Goal: Information Seeking & Learning: Check status

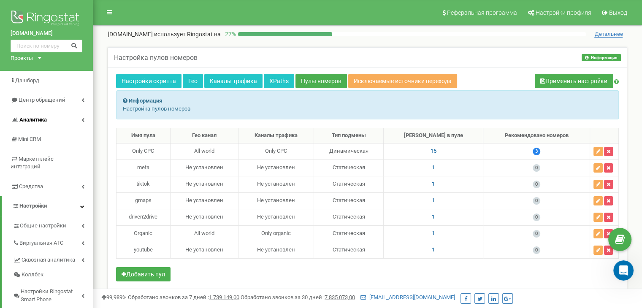
scroll to position [5669, 0]
click at [67, 99] on link "Центр обращений" at bounding box center [46, 100] width 93 height 20
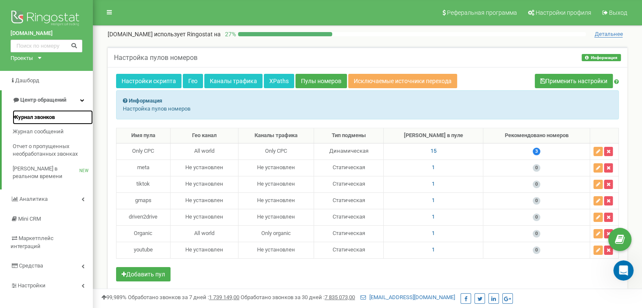
click at [51, 116] on span "Журнал звонков" at bounding box center [34, 117] width 42 height 8
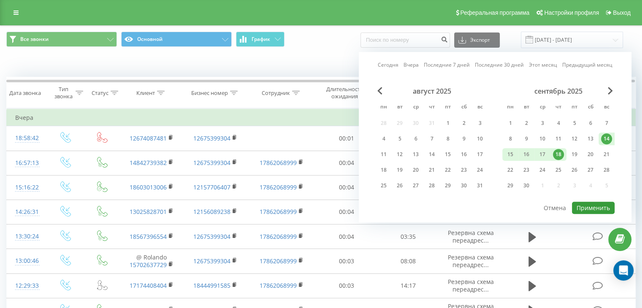
click at [596, 202] on button "Применить" at bounding box center [592, 208] width 43 height 12
type input "15.09.2025 - 19.09.2025"
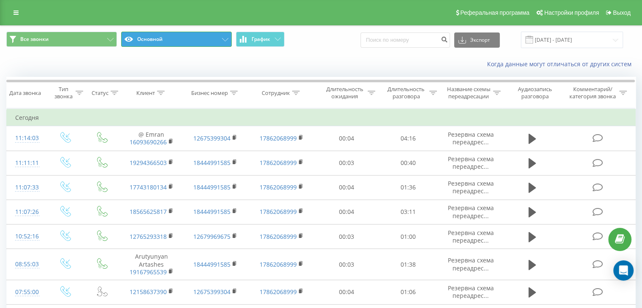
click at [149, 41] on button "Основной" at bounding box center [176, 39] width 111 height 15
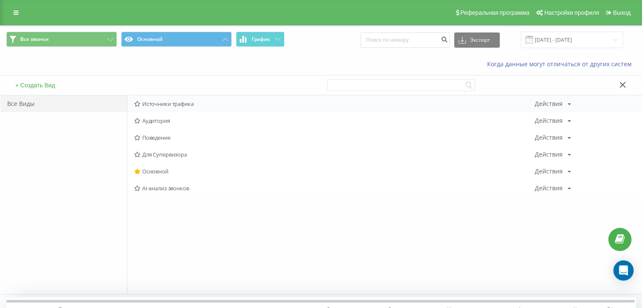
click at [194, 99] on div "Источники трафика Действия Редактировать Копировать Удалить По умолчанию Подели…" at bounding box center [384, 103] width 514 height 17
click at [165, 108] on div "Источники трафика Действия Редактировать Копировать Удалить По умолчанию Подели…" at bounding box center [384, 103] width 514 height 17
click at [186, 103] on span "Источники трафика" at bounding box center [334, 104] width 400 height 6
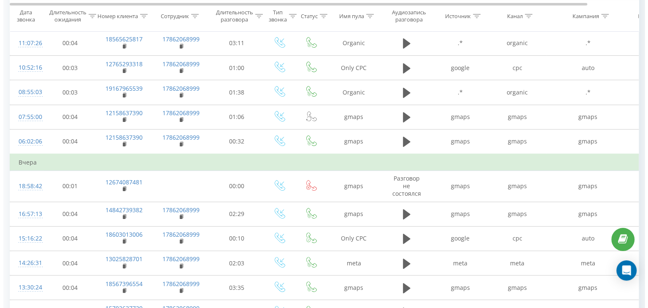
scroll to position [225, 0]
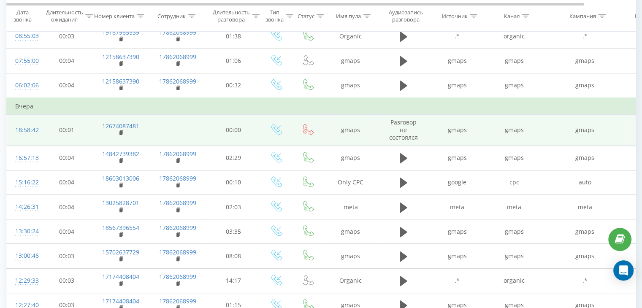
click at [30, 127] on div "18:58:42" at bounding box center [23, 130] width 17 height 16
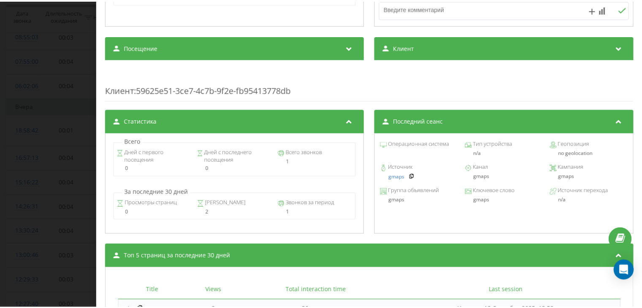
scroll to position [281, 0]
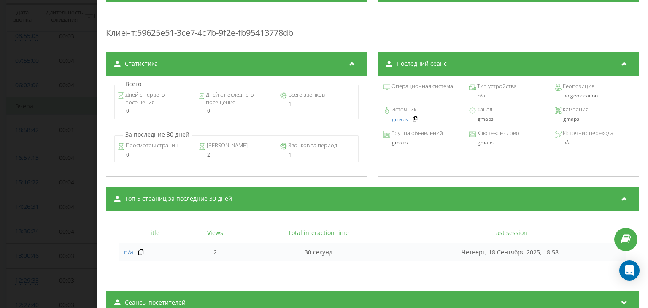
click at [68, 146] on div "Звонок : us2_-1758236322.1924655 Транскрипция Для анализа AI будущих звонков на…" at bounding box center [324, 154] width 648 height 308
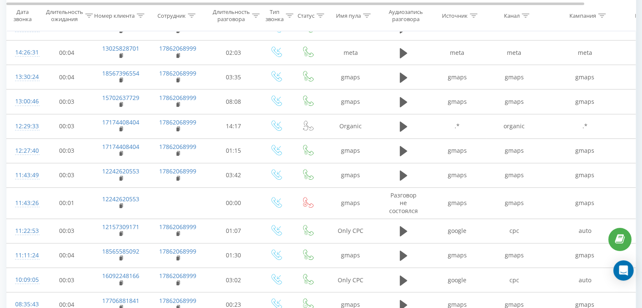
scroll to position [394, 0]
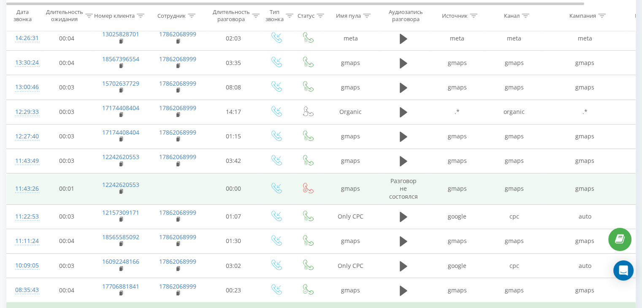
click at [30, 187] on div "11:43:26" at bounding box center [23, 189] width 17 height 16
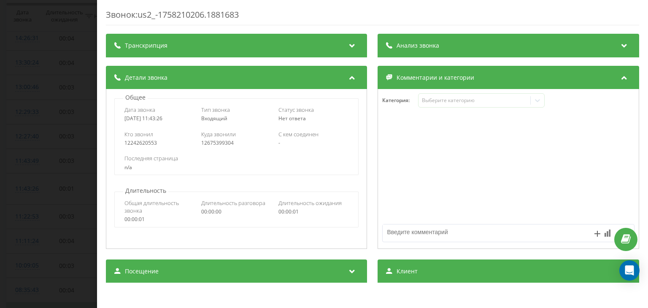
click at [43, 144] on div "Звонок : us2_-1758210206.1881683 Транскрипция Для анализа AI будущих звонков на…" at bounding box center [324, 154] width 648 height 308
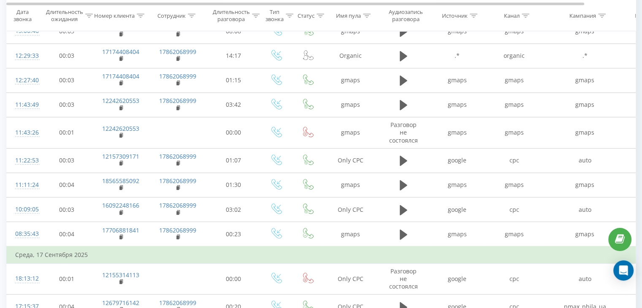
scroll to position [506, 0]
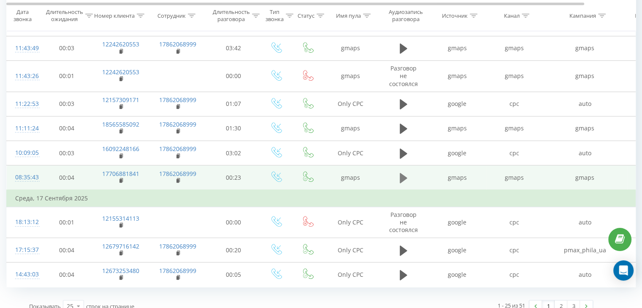
click at [404, 174] on icon at bounding box center [403, 178] width 8 height 10
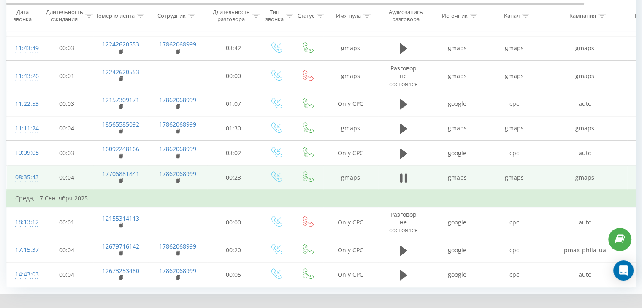
scroll to position [547, 0]
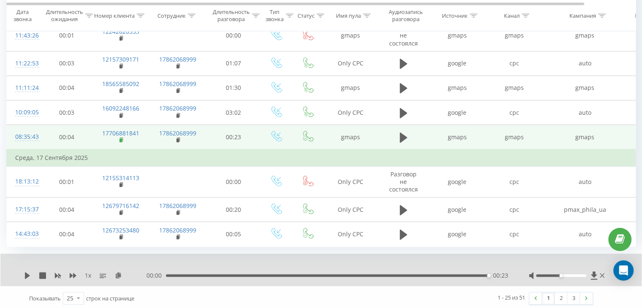
click at [121, 138] on rect at bounding box center [120, 140] width 3 height 4
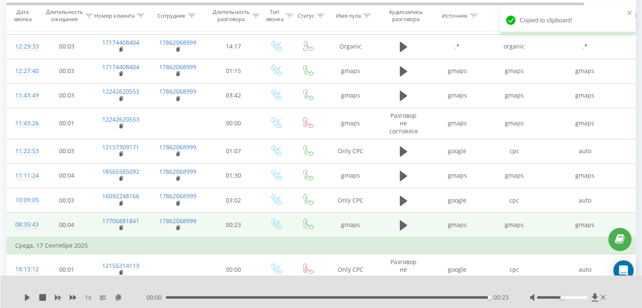
scroll to position [490, 0]
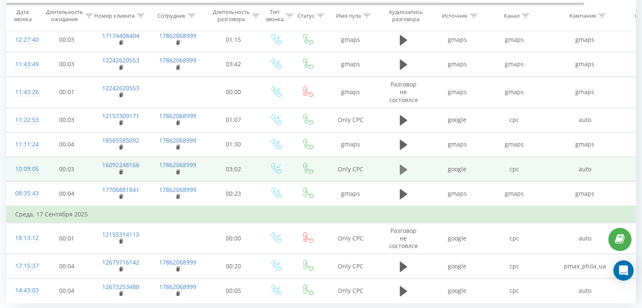
click at [399, 169] on icon at bounding box center [403, 169] width 8 height 10
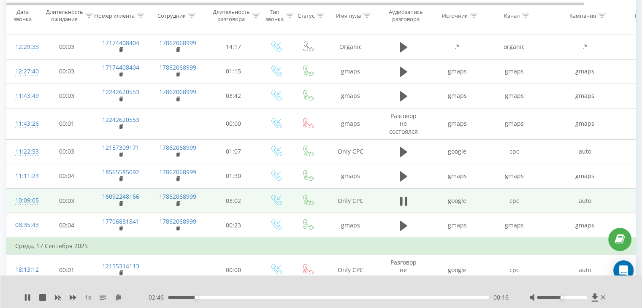
scroll to position [434, 0]
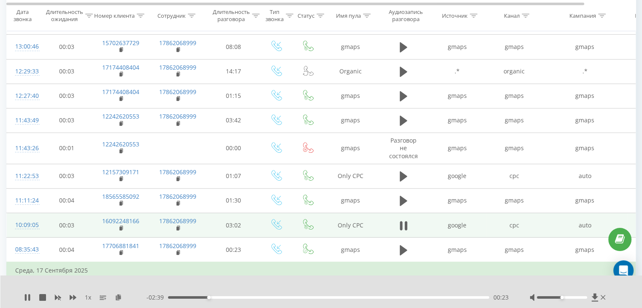
click at [224, 296] on div "00:23" at bounding box center [328, 297] width 321 height 3
click at [122, 226] on icon at bounding box center [121, 228] width 3 height 4
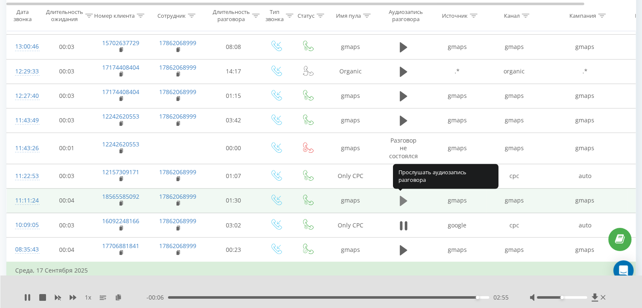
click at [405, 197] on icon at bounding box center [403, 201] width 8 height 12
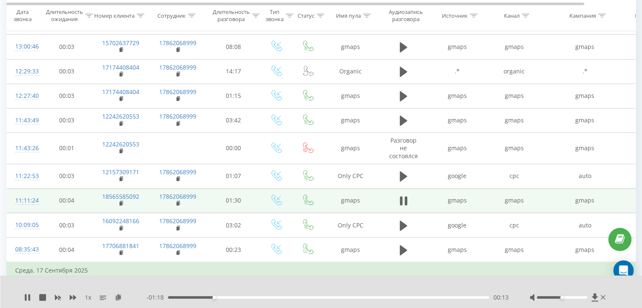
click at [257, 299] on div "- 01:18 00:13 00:13" at bounding box center [327, 297] width 362 height 8
click at [261, 296] on div "00:26" at bounding box center [328, 297] width 321 height 3
click at [292, 295] on div "- 01:04 00:27 00:27" at bounding box center [327, 297] width 362 height 8
click at [295, 296] on div "00:28" at bounding box center [328, 297] width 321 height 3
click at [119, 202] on rect at bounding box center [120, 204] width 3 height 4
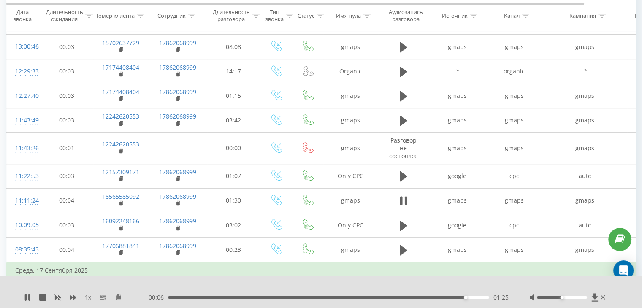
click at [410, 201] on td at bounding box center [403, 200] width 51 height 24
click at [403, 201] on icon at bounding box center [403, 201] width 8 height 12
click at [628, 269] on div "Open Intercom Messenger" at bounding box center [623, 270] width 22 height 22
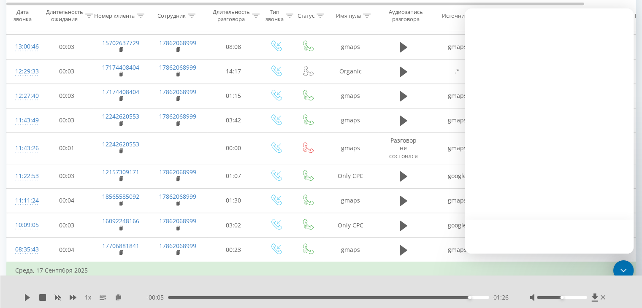
scroll to position [0, 0]
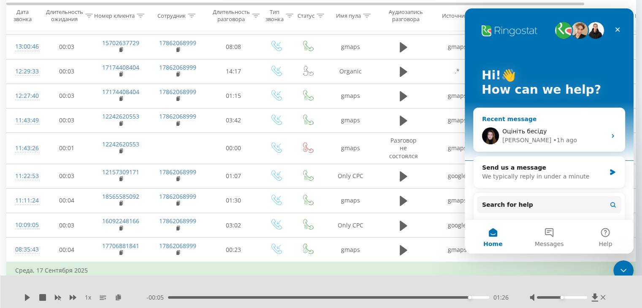
click at [548, 140] on div "Yeva • 1h ago" at bounding box center [554, 140] width 104 height 9
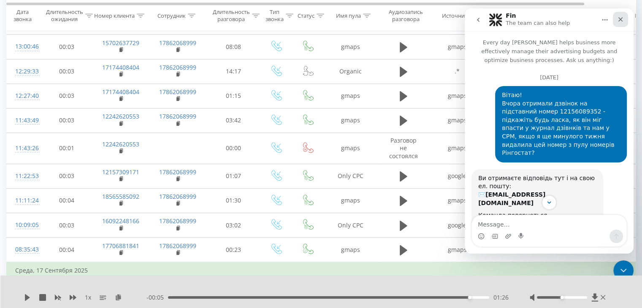
click at [621, 19] on icon "Close" at bounding box center [620, 19] width 7 height 7
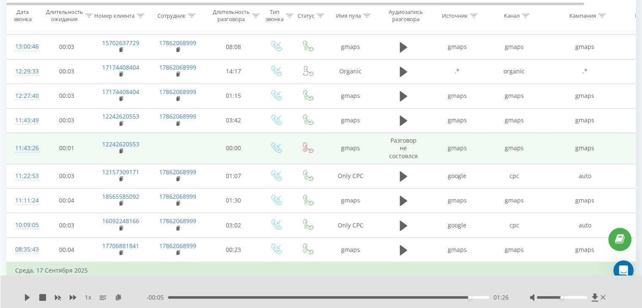
scroll to position [1388, 0]
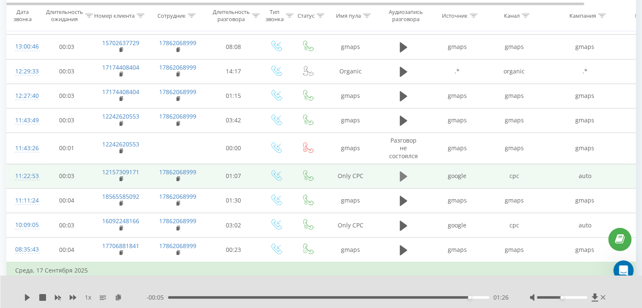
click at [398, 174] on button at bounding box center [403, 176] width 13 height 13
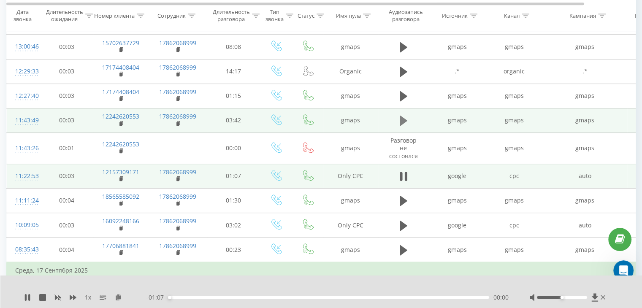
click at [404, 115] on icon at bounding box center [403, 121] width 8 height 12
click at [121, 122] on rect at bounding box center [120, 124] width 3 height 4
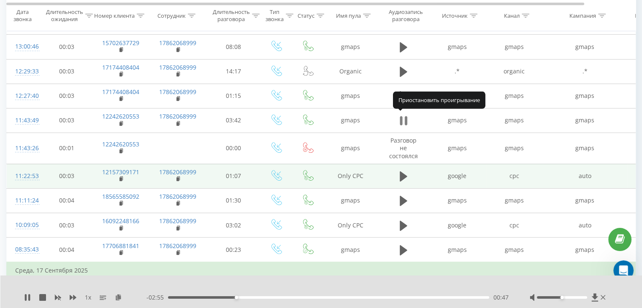
click at [404, 117] on icon at bounding box center [403, 121] width 8 height 12
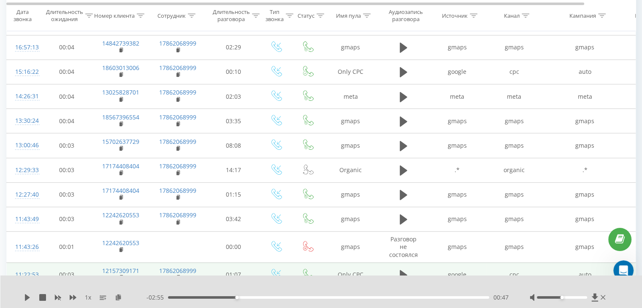
scroll to position [321, 0]
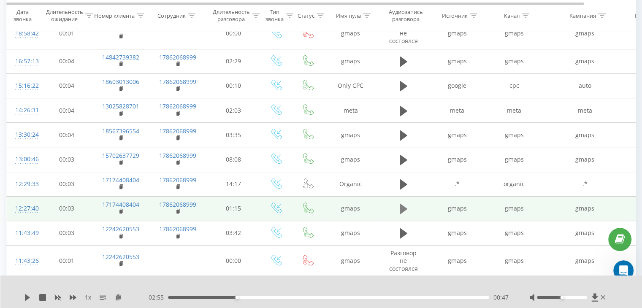
click at [402, 204] on icon at bounding box center [403, 209] width 8 height 10
click at [226, 297] on div "00:13" at bounding box center [328, 297] width 321 height 3
click at [276, 295] on div "- 01:00 00:14 00:14" at bounding box center [327, 297] width 362 height 8
click at [279, 299] on div "- 01:00 00:15 00:15" at bounding box center [327, 297] width 362 height 8
click at [279, 296] on div "00:15" at bounding box center [328, 297] width 321 height 3
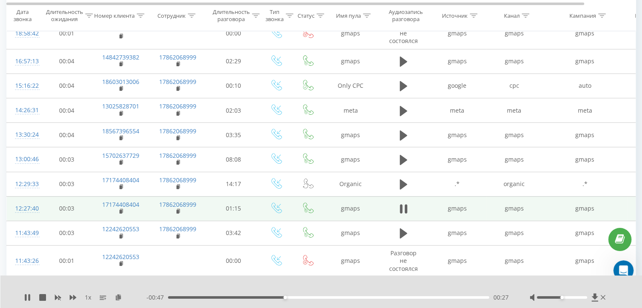
drag, startPoint x: 123, startPoint y: 209, endPoint x: 128, endPoint y: 209, distance: 5.1
click at [127, 209] on td "17174408404" at bounding box center [120, 208] width 55 height 24
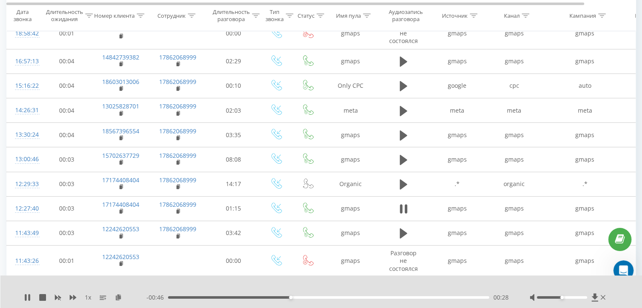
click at [341, 298] on div "00:28" at bounding box center [328, 297] width 321 height 3
click at [405, 301] on div "1 x - 00:33 00:41 00:41" at bounding box center [321, 291] width 642 height 32
click at [409, 297] on div "00:41" at bounding box center [328, 297] width 321 height 3
click at [454, 296] on div "00:57" at bounding box center [328, 297] width 321 height 3
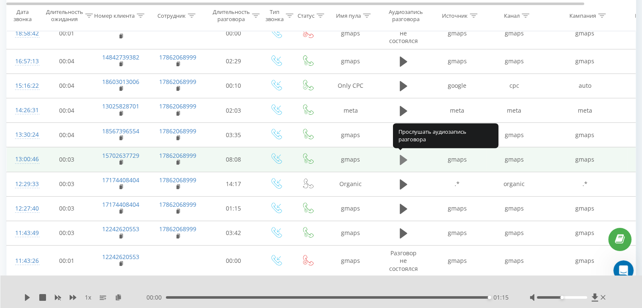
click at [405, 154] on icon at bounding box center [403, 160] width 8 height 12
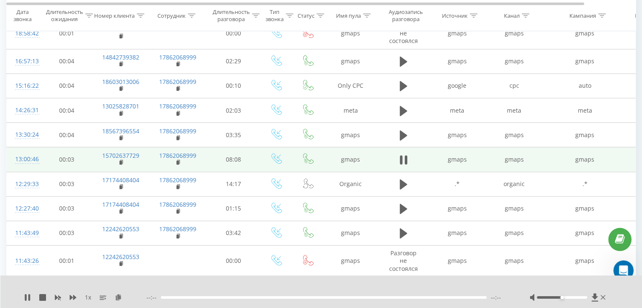
click at [213, 296] on div at bounding box center [324, 297] width 326 height 3
click at [213, 298] on div "00:00" at bounding box center [328, 297] width 321 height 3
click at [255, 297] on div "02:12" at bounding box center [328, 297] width 321 height 3
click at [121, 161] on rect at bounding box center [120, 163] width 3 height 4
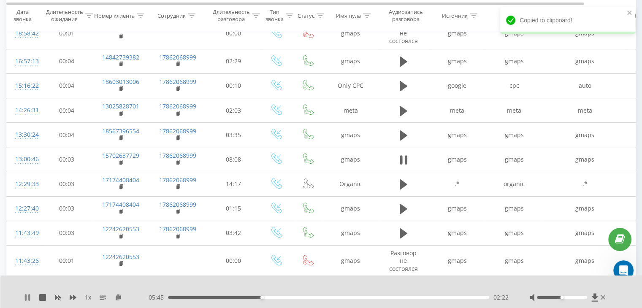
click at [26, 295] on icon at bounding box center [26, 297] width 2 height 7
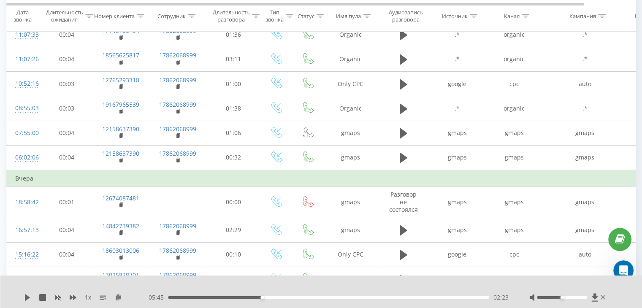
scroll to position [265, 0]
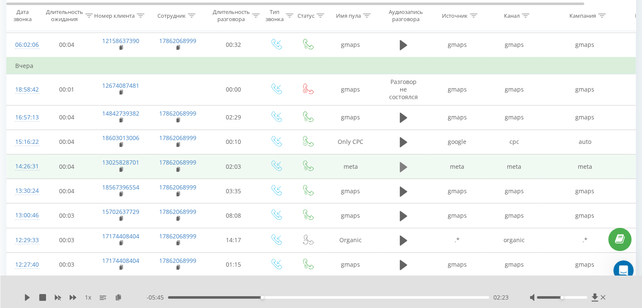
click at [398, 165] on button at bounding box center [403, 167] width 13 height 13
click at [239, 296] on div "00:03" at bounding box center [328, 297] width 321 height 3
click at [120, 168] on rect at bounding box center [120, 170] width 3 height 4
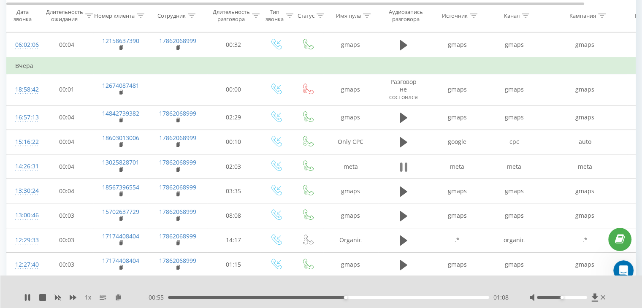
click at [400, 163] on icon at bounding box center [400, 166] width 3 height 9
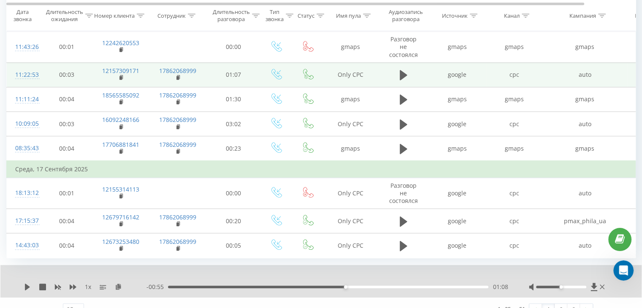
scroll to position [547, 0]
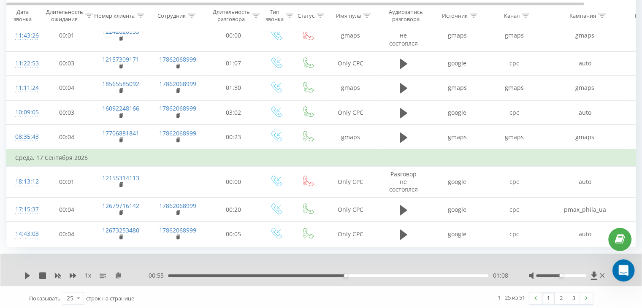
click at [625, 270] on icon "Open Intercom Messenger" at bounding box center [622, 269] width 14 height 14
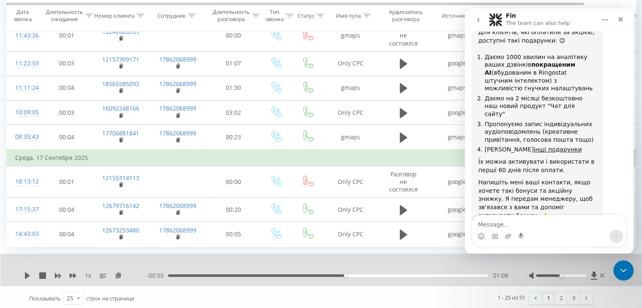
scroll to position [1388, 0]
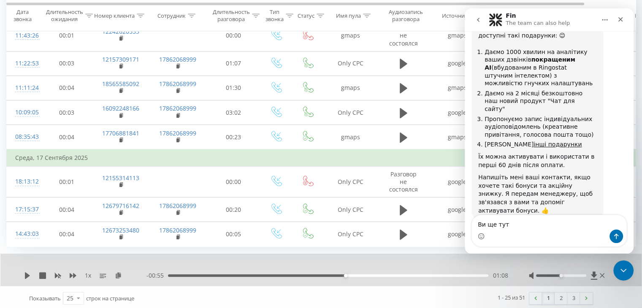
type textarea "Ви ще тут?"
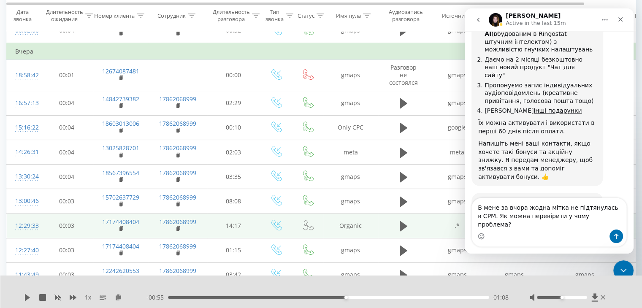
scroll to position [265, 0]
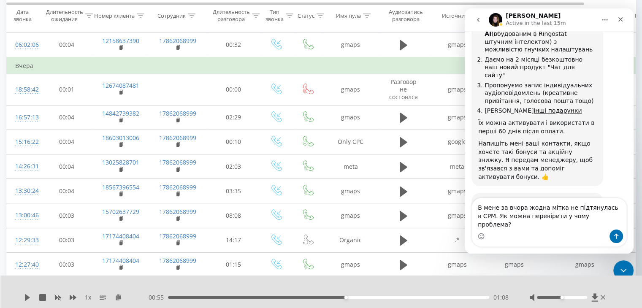
drag, startPoint x: 524, startPoint y: 215, endPoint x: 531, endPoint y: 221, distance: 8.7
click at [524, 215] on textarea "В мене за вчора жодна мітка не підтянулась в СРМ. Як можна перевірити у чому пр…" at bounding box center [549, 213] width 154 height 31
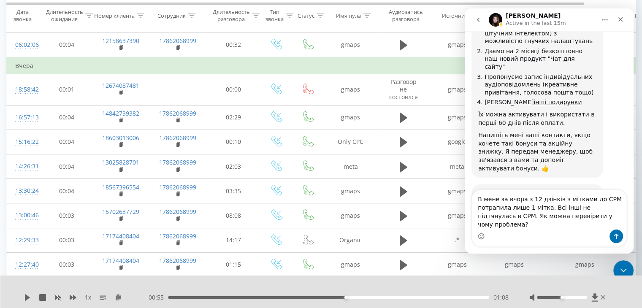
type textarea "В мене за вчора з 12 дзінків з мітками до СРМ потрапила лише 1 мітка. Всі інші …"
drag, startPoint x: 623, startPoint y: 243, endPoint x: 615, endPoint y: 240, distance: 8.7
click at [620, 243] on div "В мене за вчора з 12 дзінків з мітками до СРМ потрапила лише 1 мітка. Всі інші …" at bounding box center [548, 217] width 155 height 57
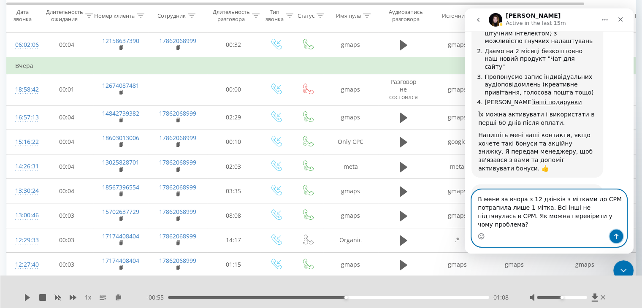
click at [615, 240] on button "Send a message…" at bounding box center [615, 235] width 13 height 13
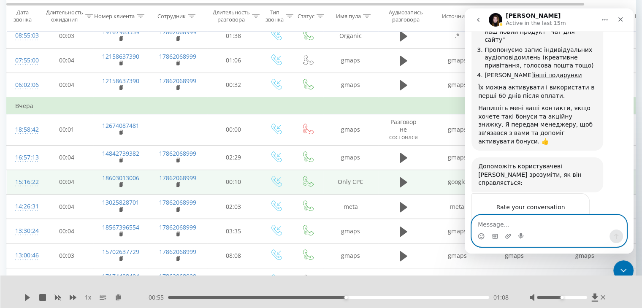
scroll to position [209, 0]
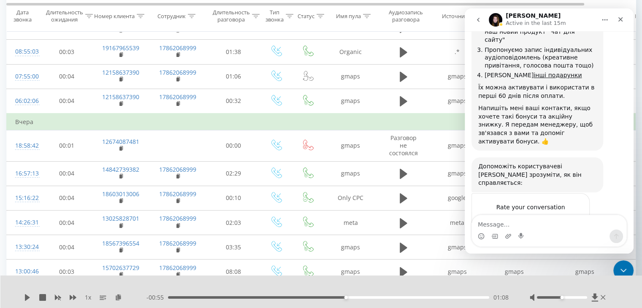
click at [478, 16] on icon "go back" at bounding box center [477, 19] width 7 height 7
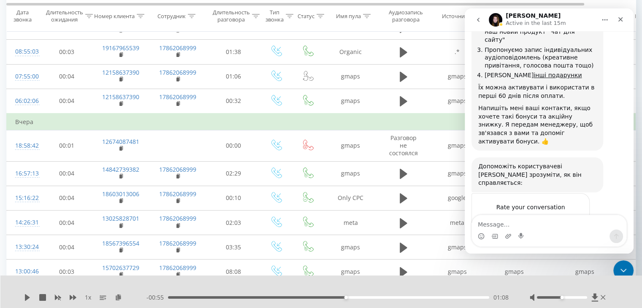
scroll to position [1458, 0]
click at [625, 16] on div "Close" at bounding box center [619, 19] width 15 height 15
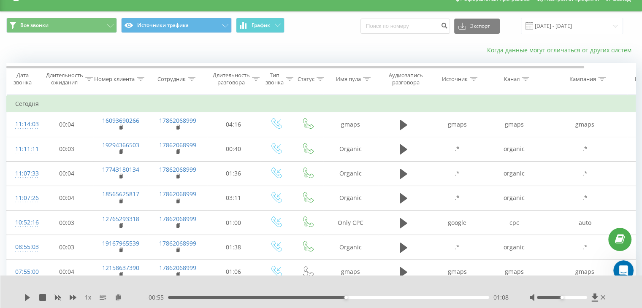
scroll to position [0, 0]
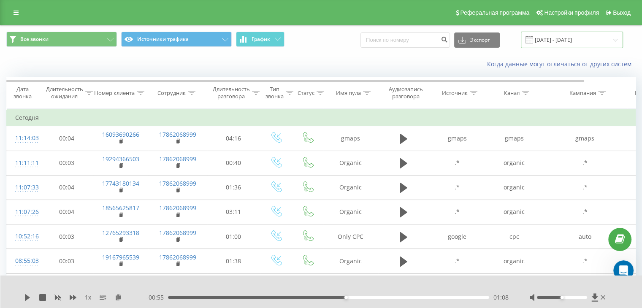
click at [586, 43] on input "15.09.2025 - 19.09.2025" at bounding box center [571, 40] width 102 height 16
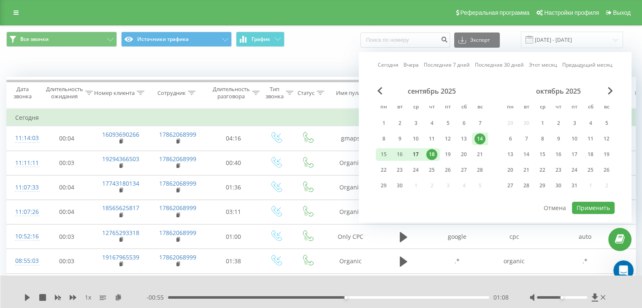
click at [418, 156] on div "17" at bounding box center [415, 154] width 11 height 11
click at [588, 209] on button "Применить" at bounding box center [592, 208] width 43 height 12
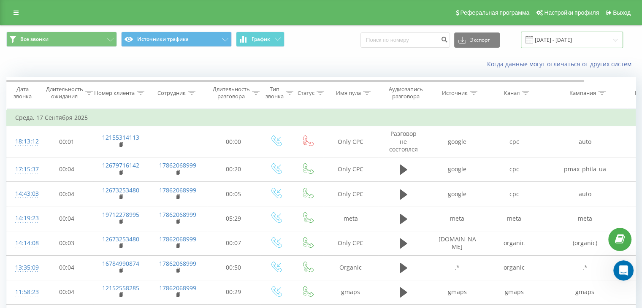
click at [550, 46] on input "17.09.2025 - 17.09.2025" at bounding box center [571, 40] width 102 height 16
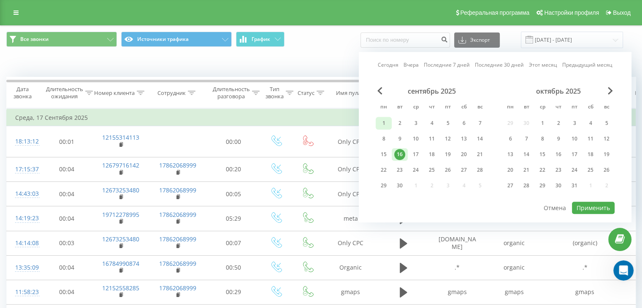
click at [383, 118] on div "1" at bounding box center [383, 123] width 11 height 11
click at [385, 124] on div "1" at bounding box center [383, 123] width 11 height 11
click at [593, 208] on button "Применить" at bounding box center [592, 208] width 43 height 12
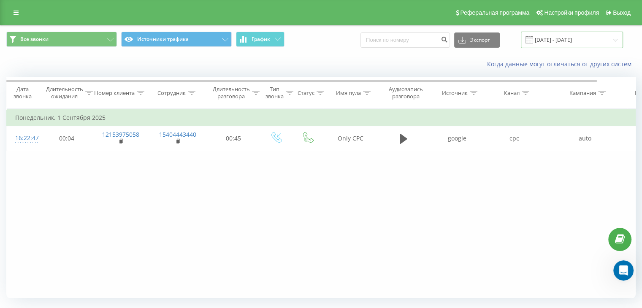
click at [561, 40] on input "01.09.2025 - 01.09.2025" at bounding box center [571, 40] width 102 height 16
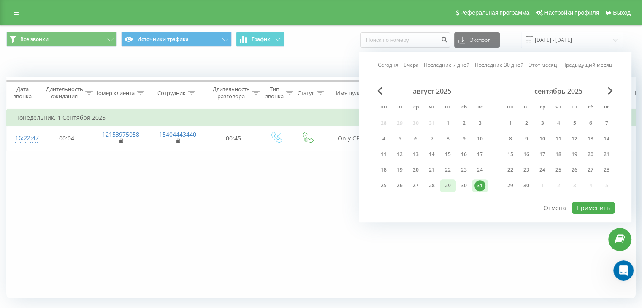
click at [447, 185] on div "29" at bounding box center [447, 185] width 11 height 11
click at [590, 210] on button "Применить" at bounding box center [592, 208] width 43 height 12
type input "29.08.2025 - 29.08.2025"
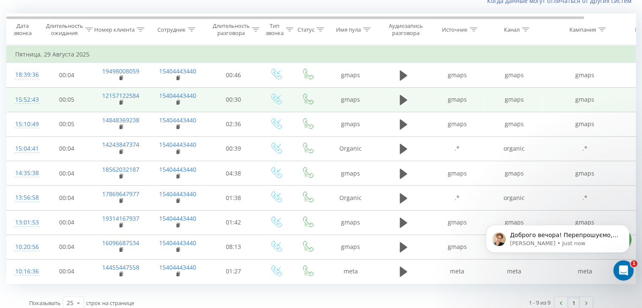
scroll to position [70, 0]
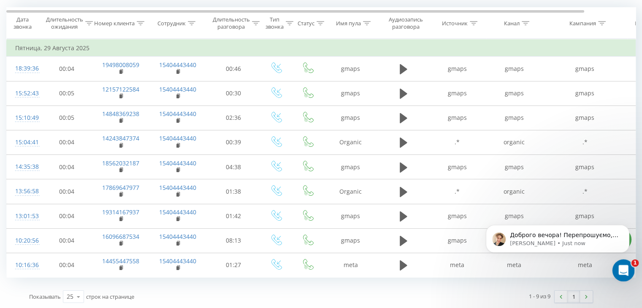
click at [616, 271] on icon "Open Intercom Messenger" at bounding box center [622, 269] width 14 height 14
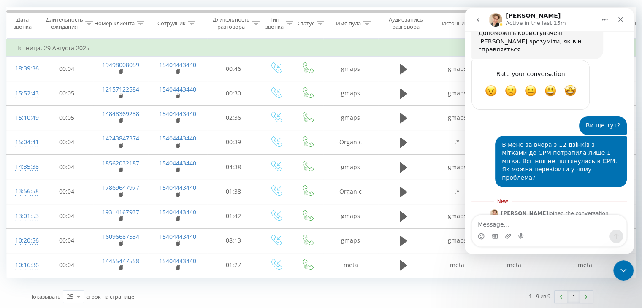
scroll to position [1591, 0]
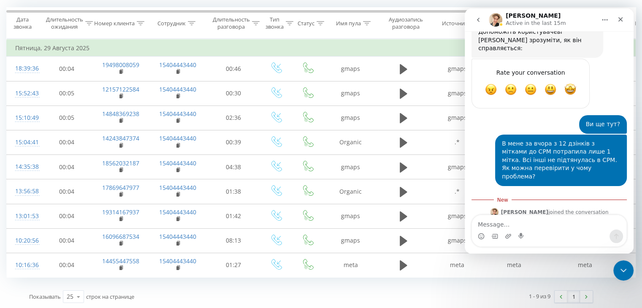
click at [189, 279] on div "Все звонки Источники трафика График Экспорт .csv .xls .xlsx 29.08.2025 - 29.08.…" at bounding box center [320, 132] width 629 height 353
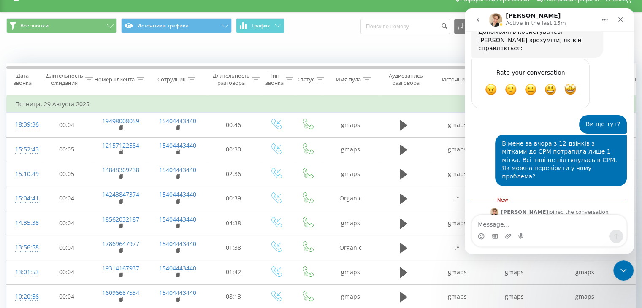
scroll to position [70, 0]
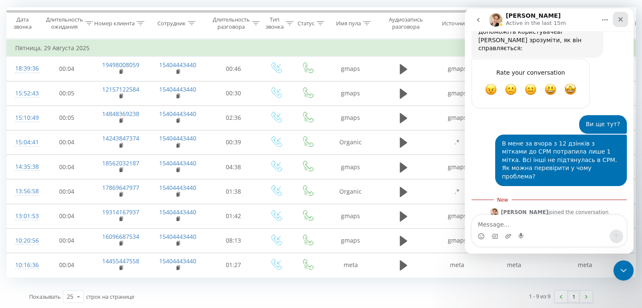
click at [620, 20] on icon "Close" at bounding box center [620, 19] width 7 height 7
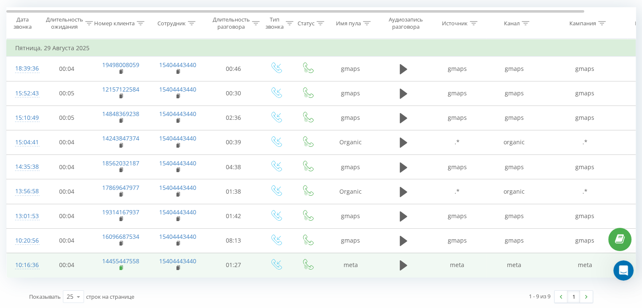
click at [120, 266] on rect at bounding box center [120, 268] width 3 height 4
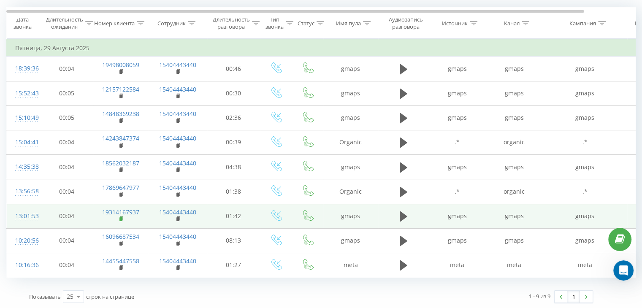
click at [121, 217] on rect at bounding box center [120, 219] width 3 height 4
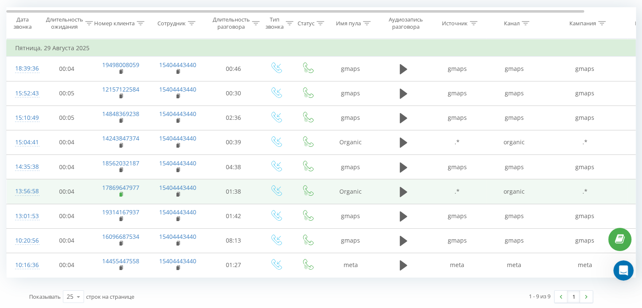
click at [122, 193] on icon at bounding box center [121, 194] width 3 height 4
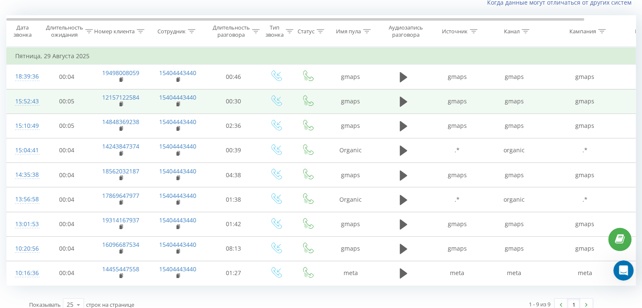
scroll to position [0, 0]
